Goal: Task Accomplishment & Management: Use online tool/utility

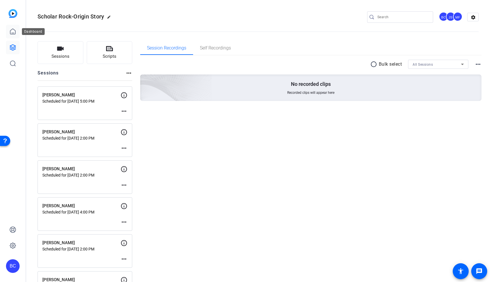
click at [14, 28] on icon at bounding box center [12, 31] width 7 height 7
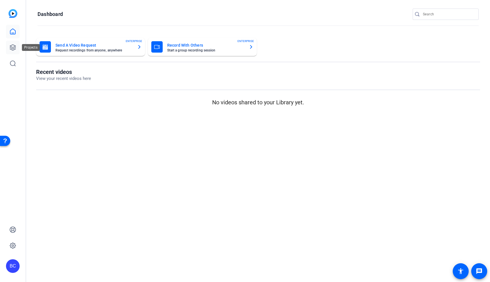
click at [14, 49] on icon at bounding box center [12, 47] width 7 height 7
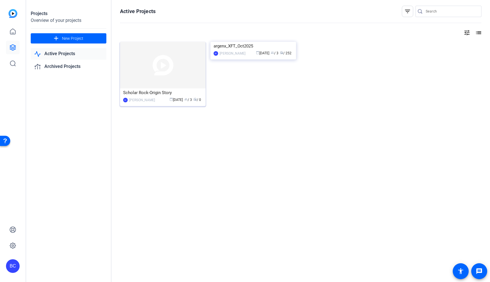
click at [173, 71] on img at bounding box center [163, 65] width 86 height 47
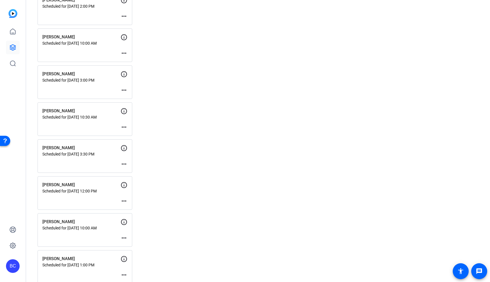
scroll to position [460, 0]
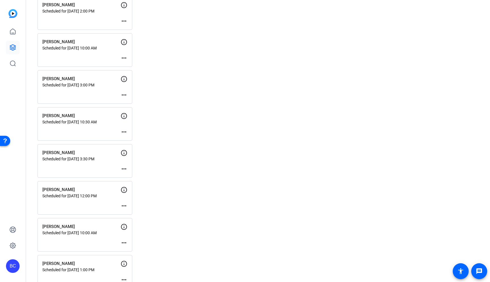
click at [126, 133] on mat-icon "more_horiz" at bounding box center [124, 132] width 7 height 7
click at [145, 141] on span "Edit Session" at bounding box center [138, 140] width 26 height 7
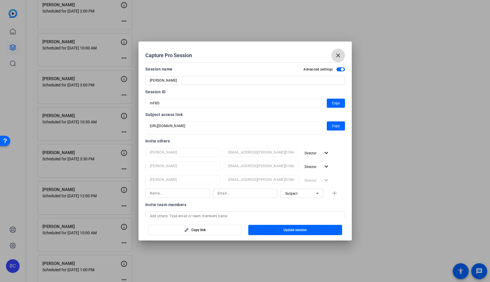
click at [339, 55] on mat-icon "close" at bounding box center [338, 55] width 7 height 7
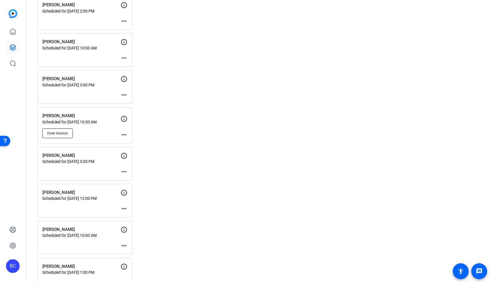
click at [67, 130] on button "Enter Session" at bounding box center [57, 134] width 30 height 10
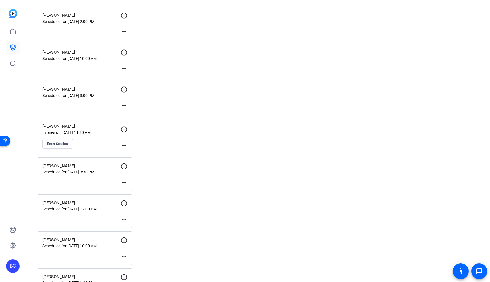
scroll to position [513, 0]
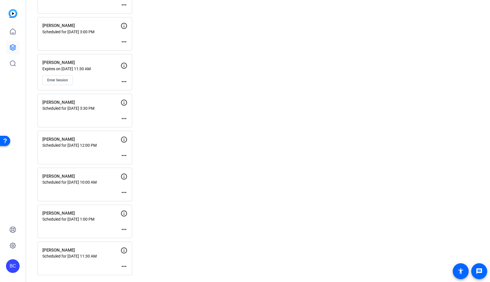
click at [125, 229] on mat-icon "more_horiz" at bounding box center [124, 229] width 7 height 7
click at [145, 238] on span "Edit Session" at bounding box center [138, 237] width 26 height 7
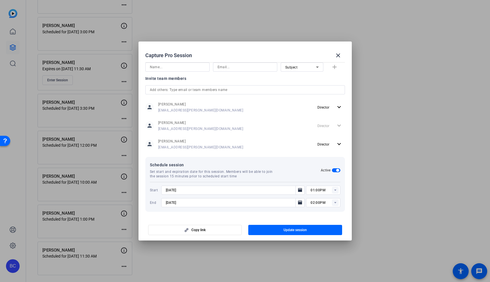
scroll to position [127, 0]
click at [300, 191] on icon "Open calendar" at bounding box center [300, 190] width 4 height 4
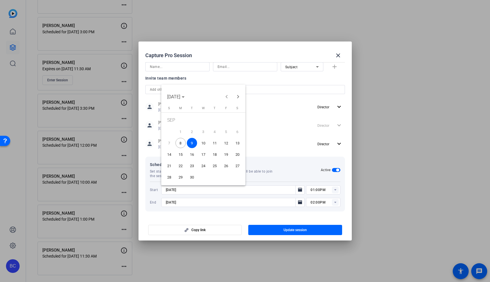
click at [179, 154] on span "15" at bounding box center [180, 154] width 10 height 10
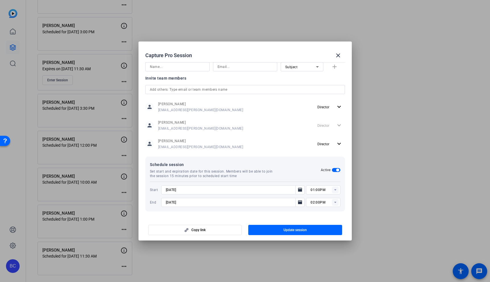
type input "9/15/2025"
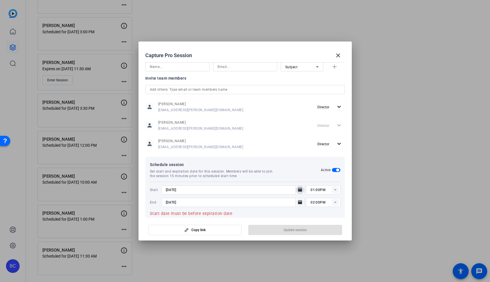
click at [300, 203] on icon "Open calendar" at bounding box center [300, 202] width 4 height 4
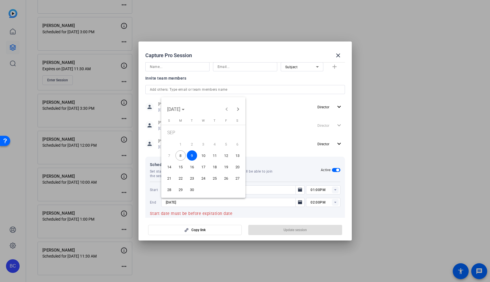
click at [179, 165] on span "15" at bounding box center [180, 167] width 10 height 10
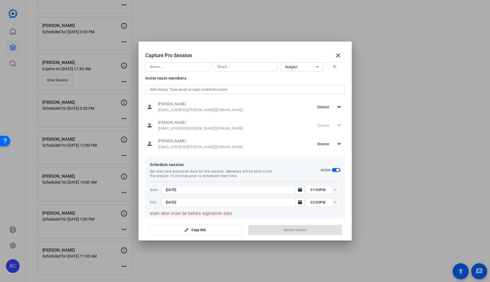
type input "9/15/2025"
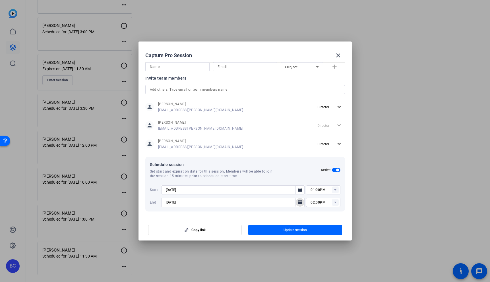
click at [336, 191] on rect at bounding box center [335, 190] width 7 height 7
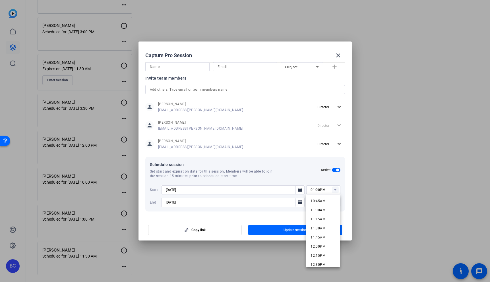
scroll to position [393, 0]
click at [316, 224] on span "11:30AM" at bounding box center [318, 227] width 15 height 7
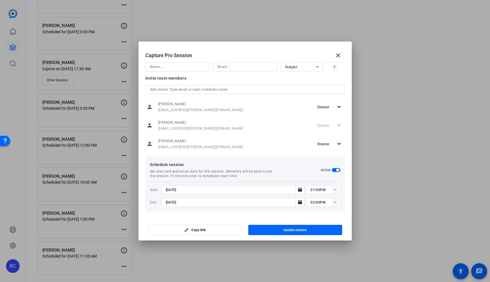
type input "11:30AM"
click at [334, 203] on rect at bounding box center [335, 202] width 7 height 7
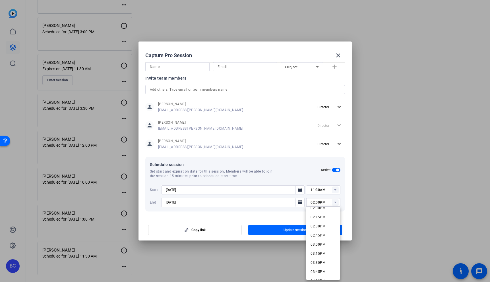
scroll to position [519, 0]
click at [319, 224] on span "02:30PM" at bounding box center [318, 223] width 15 height 4
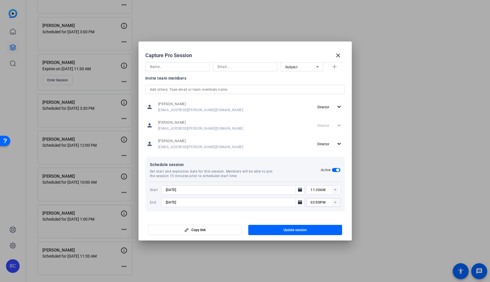
type input "02:30PM"
click at [320, 230] on span "button" at bounding box center [295, 230] width 94 height 14
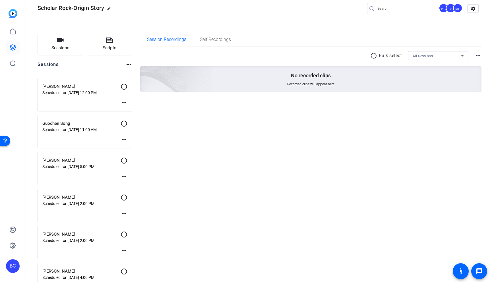
scroll to position [0, 0]
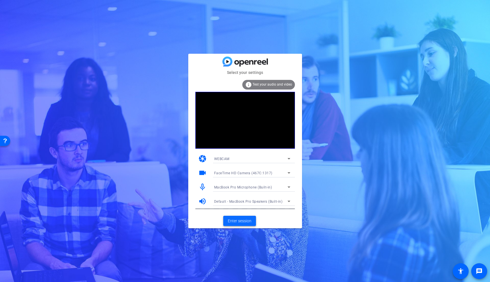
click at [242, 222] on span "Enter session" at bounding box center [240, 221] width 24 height 6
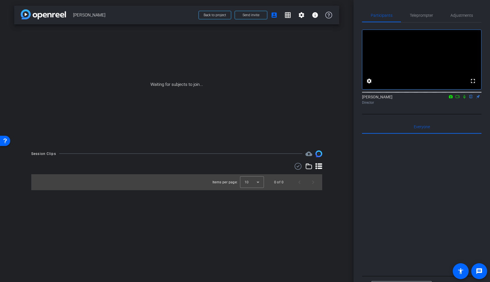
click at [458, 99] on icon at bounding box center [457, 97] width 5 height 4
click at [471, 99] on icon at bounding box center [471, 97] width 2 height 4
click at [465, 99] on icon at bounding box center [464, 97] width 5 height 4
click at [465, 99] on icon at bounding box center [464, 97] width 3 height 4
click at [458, 99] on icon at bounding box center [457, 97] width 5 height 4
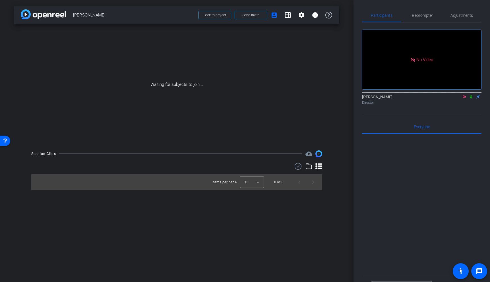
click at [472, 99] on icon at bounding box center [471, 97] width 2 height 4
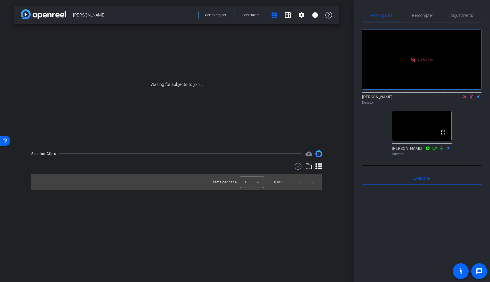
click at [472, 99] on icon at bounding box center [471, 97] width 3 height 4
click at [466, 99] on icon at bounding box center [464, 97] width 5 height 4
click at [432, 233] on div at bounding box center [421, 255] width 119 height 141
click at [220, 16] on span "Back to project" at bounding box center [215, 15] width 22 height 4
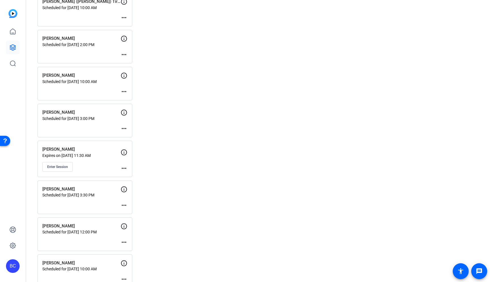
scroll to position [436, 0]
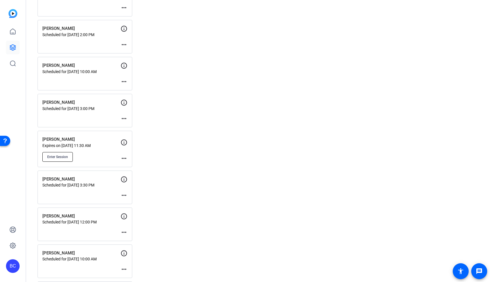
click at [65, 156] on span "Enter Session" at bounding box center [57, 157] width 21 height 5
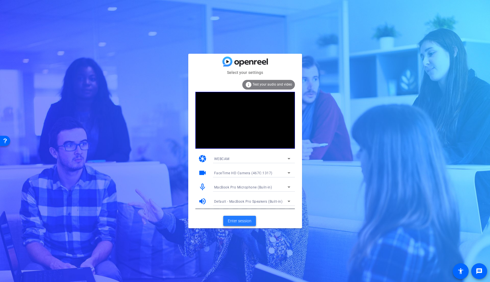
click at [243, 220] on span "Enter session" at bounding box center [240, 221] width 24 height 6
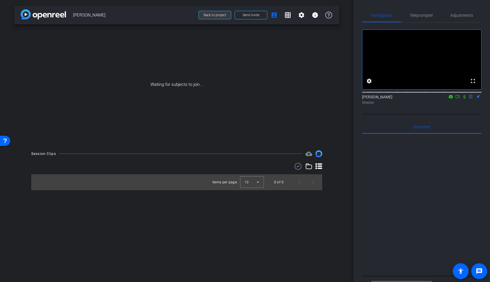
click at [221, 14] on span "Back to project" at bounding box center [215, 15] width 22 height 4
